Goal: Transaction & Acquisition: Purchase product/service

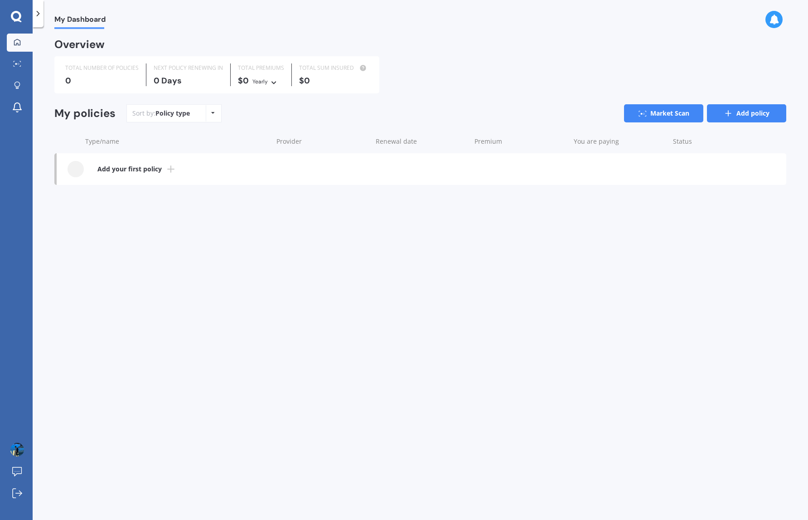
click at [714, 104] on link "Add policy" at bounding box center [746, 113] width 79 height 18
click at [669, 109] on link "Market Scan" at bounding box center [663, 113] width 79 height 18
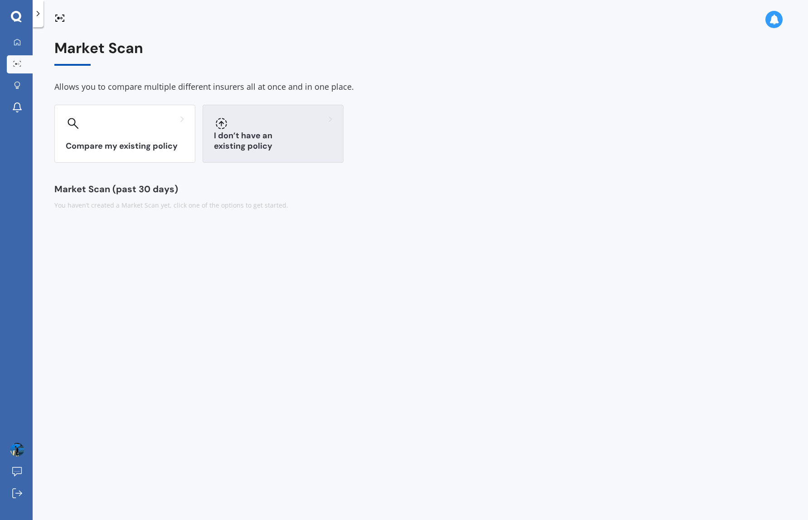
click at [245, 126] on div at bounding box center [273, 123] width 118 height 15
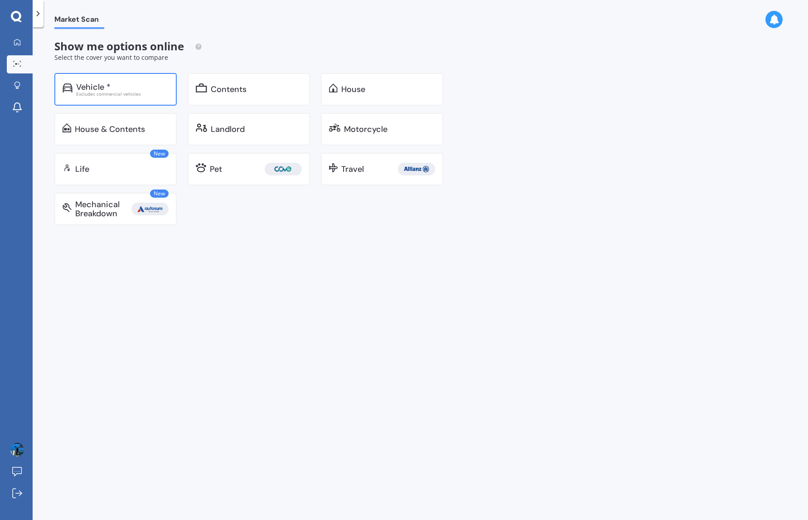
click at [139, 96] on div "Vehicle * Excludes commercial vehicles" at bounding box center [115, 89] width 122 height 33
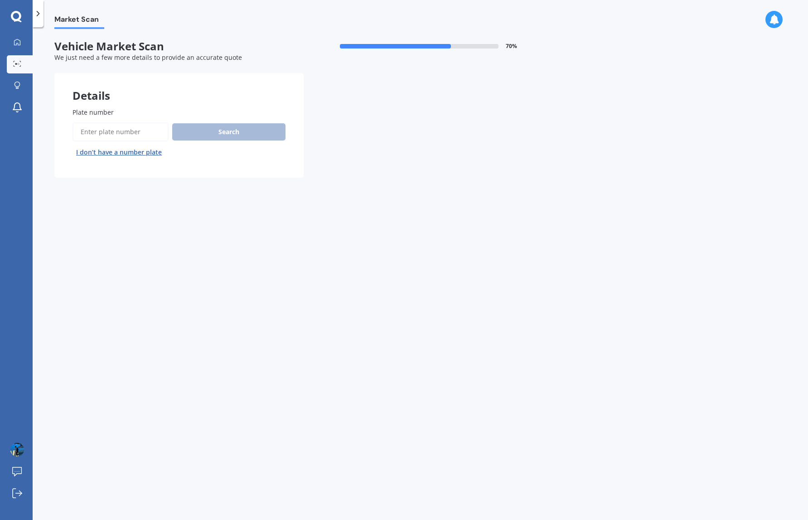
click at [158, 136] on input "Plate number" at bounding box center [121, 131] width 96 height 19
paste input "QBJ854"
type input "QBJ854"
click at [230, 132] on button "Search" at bounding box center [228, 131] width 113 height 17
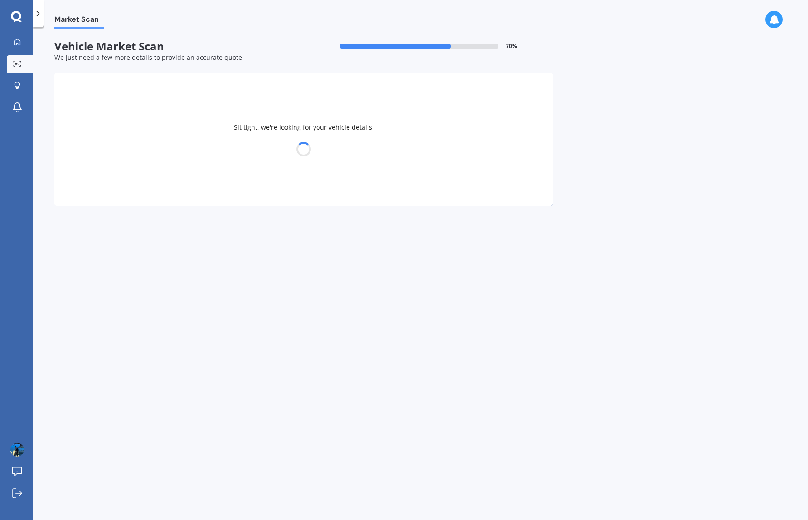
select select "18"
select select "01"
select select "1991"
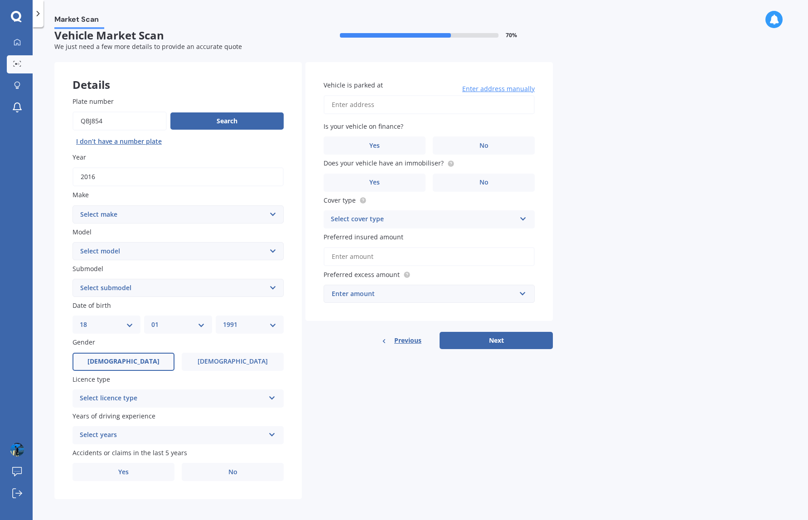
scroll to position [10, 0]
select select "MERCEDES BENZ"
select select "GLA"
select select "180"
click at [220, 362] on label "[DEMOGRAPHIC_DATA]" at bounding box center [233, 362] width 102 height 18
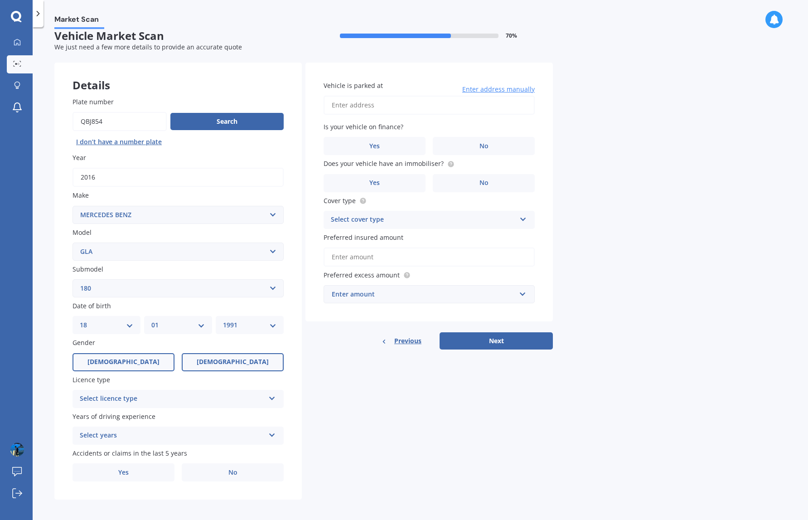
click at [0, 0] on input "[DEMOGRAPHIC_DATA]" at bounding box center [0, 0] width 0 height 0
click at [198, 401] on div "Select licence type" at bounding box center [172, 399] width 185 height 11
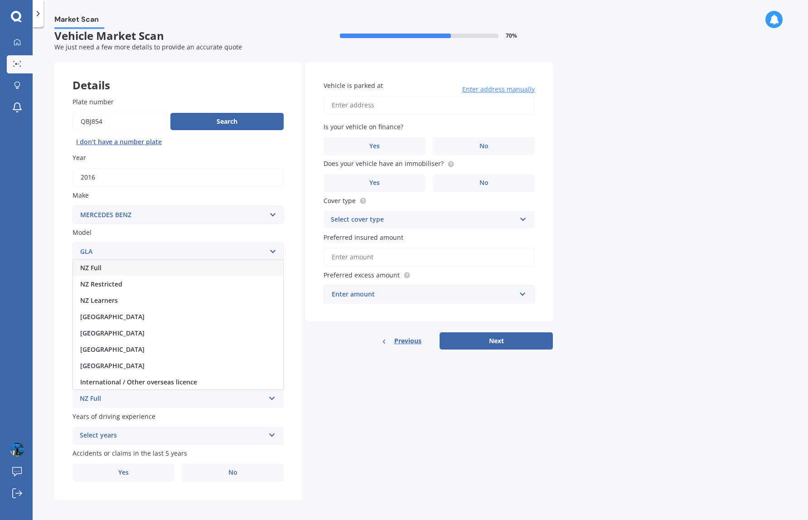
click at [143, 266] on div "NZ Full" at bounding box center [178, 268] width 210 height 16
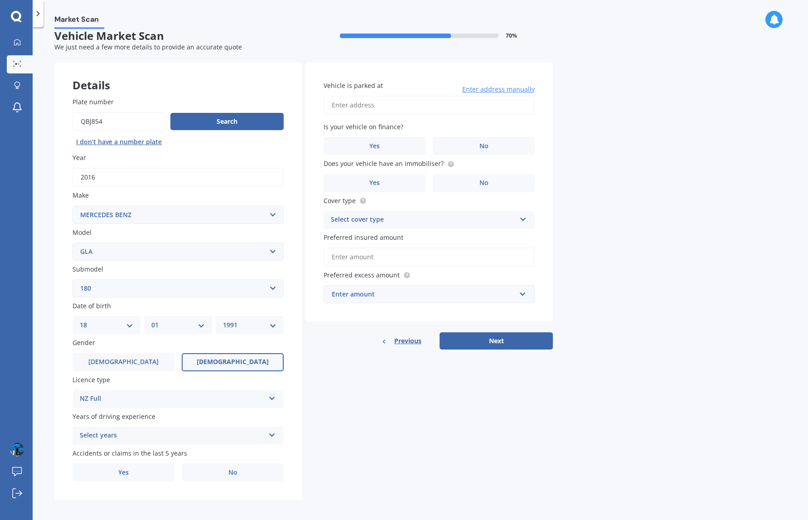
click at [172, 432] on div "Select years" at bounding box center [172, 435] width 185 height 11
click at [154, 345] on div "5 or more years" at bounding box center [178, 353] width 210 height 16
click at [200, 469] on label "No" at bounding box center [233, 472] width 102 height 18
click at [0, 0] on input "No" at bounding box center [0, 0] width 0 height 0
click at [447, 139] on label "No" at bounding box center [484, 146] width 102 height 18
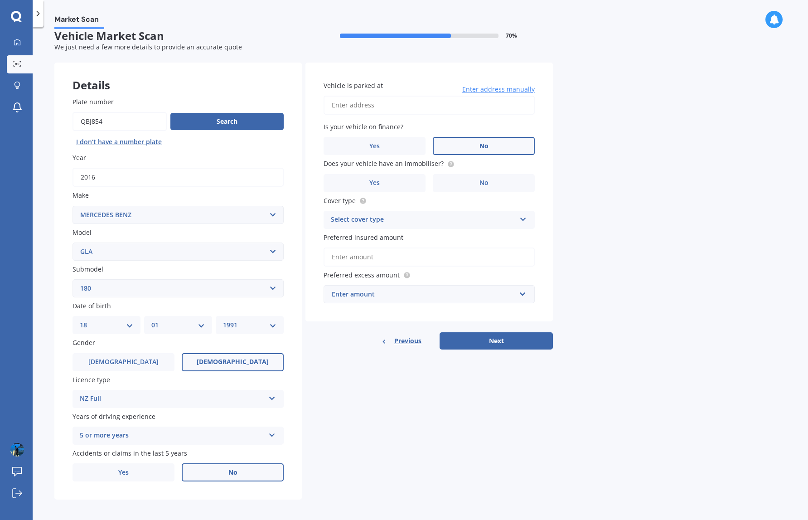
click at [0, 0] on input "No" at bounding box center [0, 0] width 0 height 0
drag, startPoint x: 459, startPoint y: 177, endPoint x: 322, endPoint y: 185, distance: 136.7
click at [322, 185] on div "Vehicle is parked at Enter address manually Is your vehicle on finance? Yes No …" at bounding box center [430, 192] width 248 height 259
click at [364, 180] on label "Yes" at bounding box center [375, 183] width 102 height 18
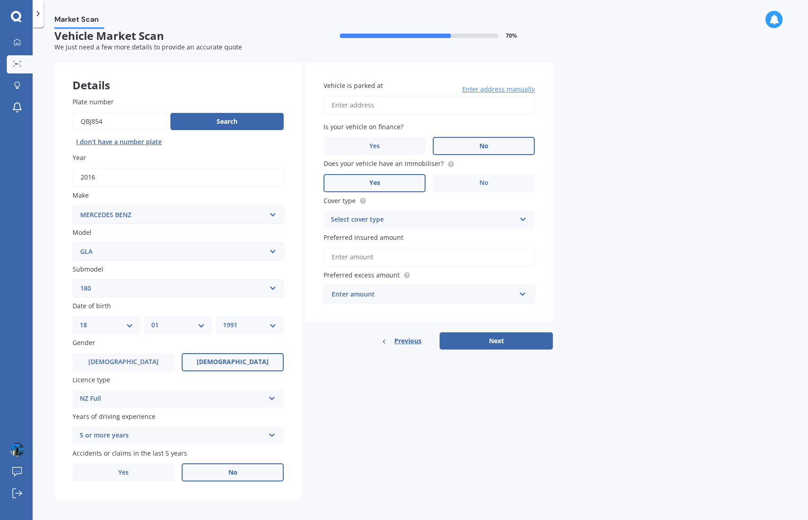
click at [0, 0] on input "Yes" at bounding box center [0, 0] width 0 height 0
type input "[STREET_ADDRESS][PERSON_NAME]"
click at [425, 217] on div "Select cover type" at bounding box center [423, 219] width 185 height 11
click at [394, 235] on div "Comprehensive" at bounding box center [429, 237] width 210 height 16
click at [397, 291] on div "Enter amount" at bounding box center [424, 294] width 184 height 10
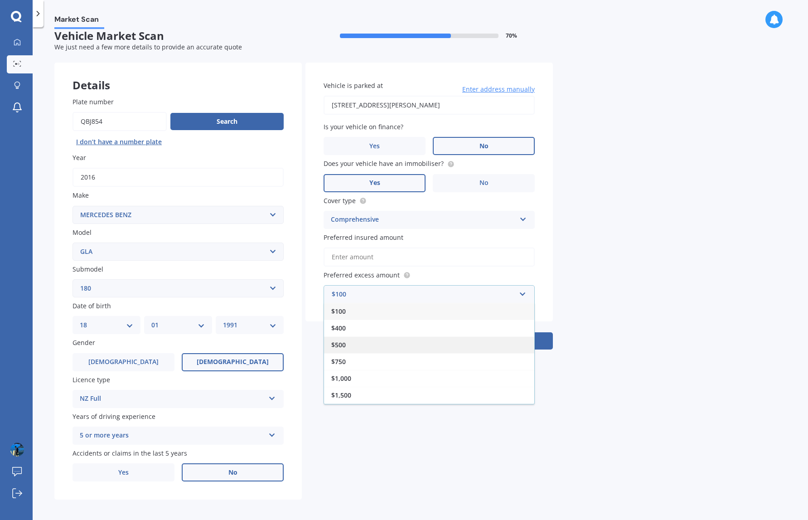
click at [397, 341] on div "$500" at bounding box center [429, 344] width 210 height 17
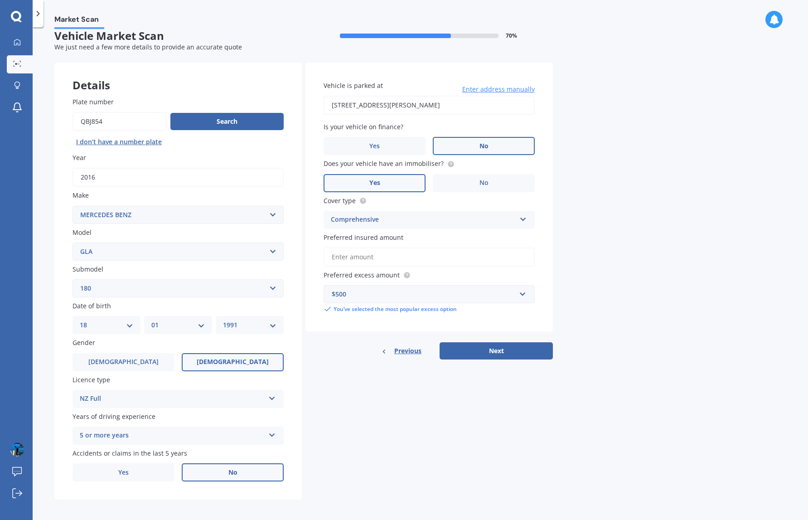
click at [405, 257] on input "Preferred insured amount" at bounding box center [429, 257] width 211 height 19
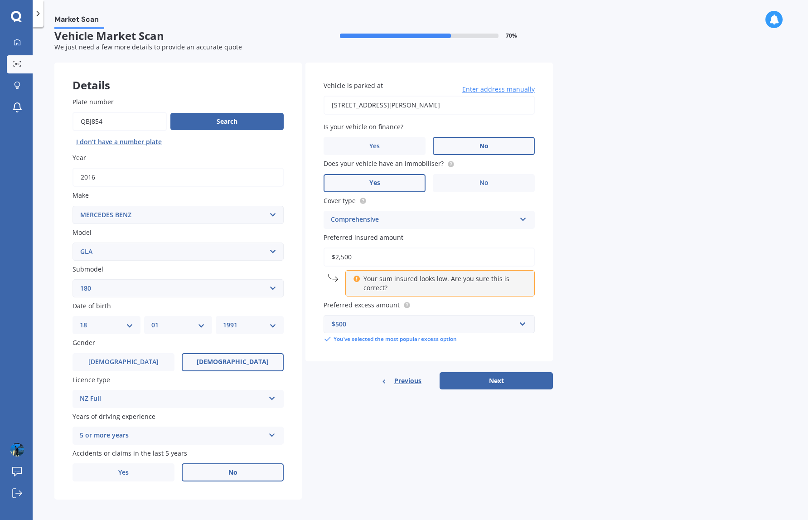
type input "$25,000"
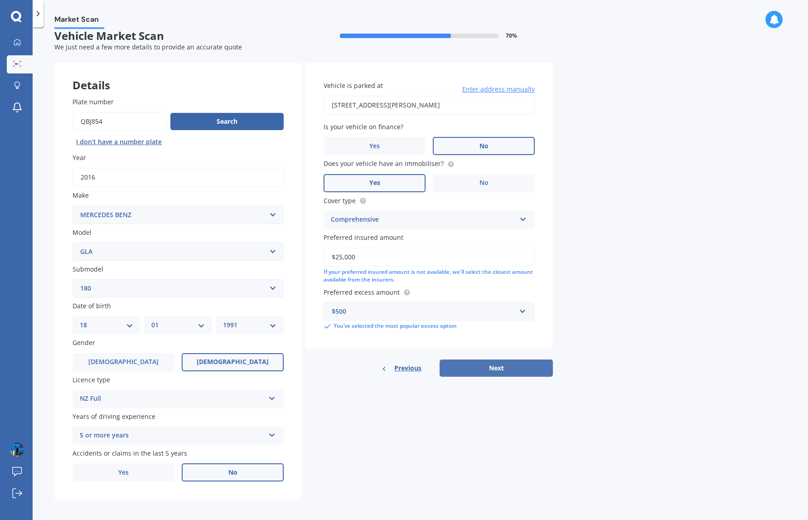
click at [506, 360] on button "Next" at bounding box center [496, 368] width 113 height 17
select select "18"
select select "01"
select select "1991"
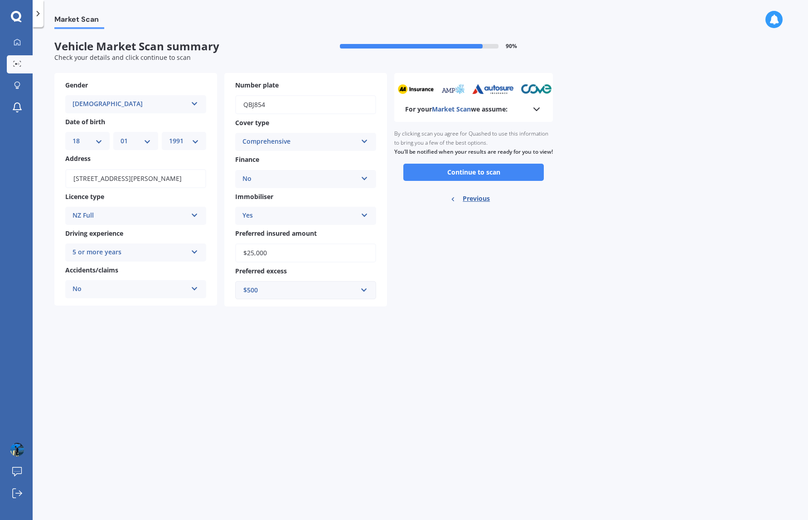
scroll to position [0, 0]
click at [461, 178] on button "Continue to scan" at bounding box center [474, 172] width 141 height 17
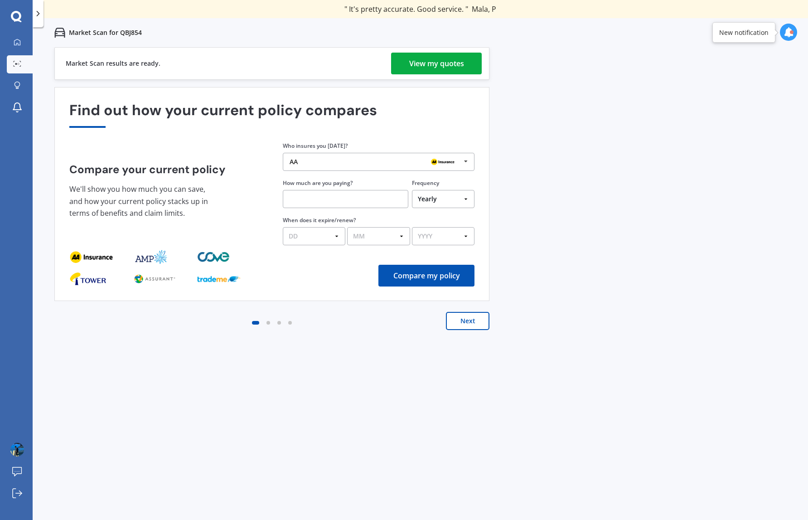
click at [440, 60] on div "View my quotes" at bounding box center [436, 64] width 55 height 22
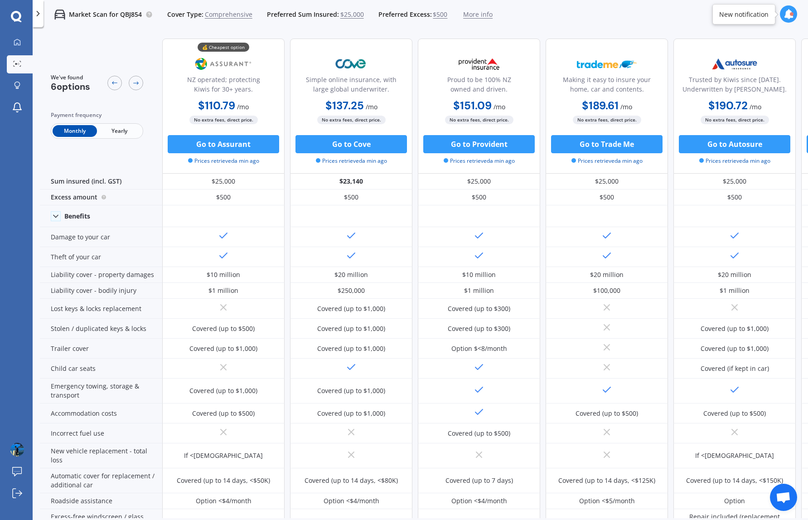
click at [117, 132] on span "Yearly" at bounding box center [119, 131] width 44 height 12
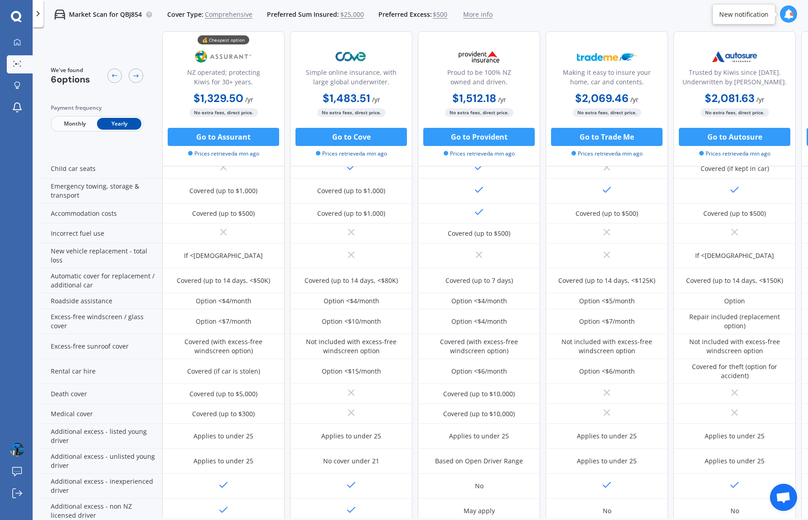
scroll to position [200, 0]
